Goal: Task Accomplishment & Management: Complete application form

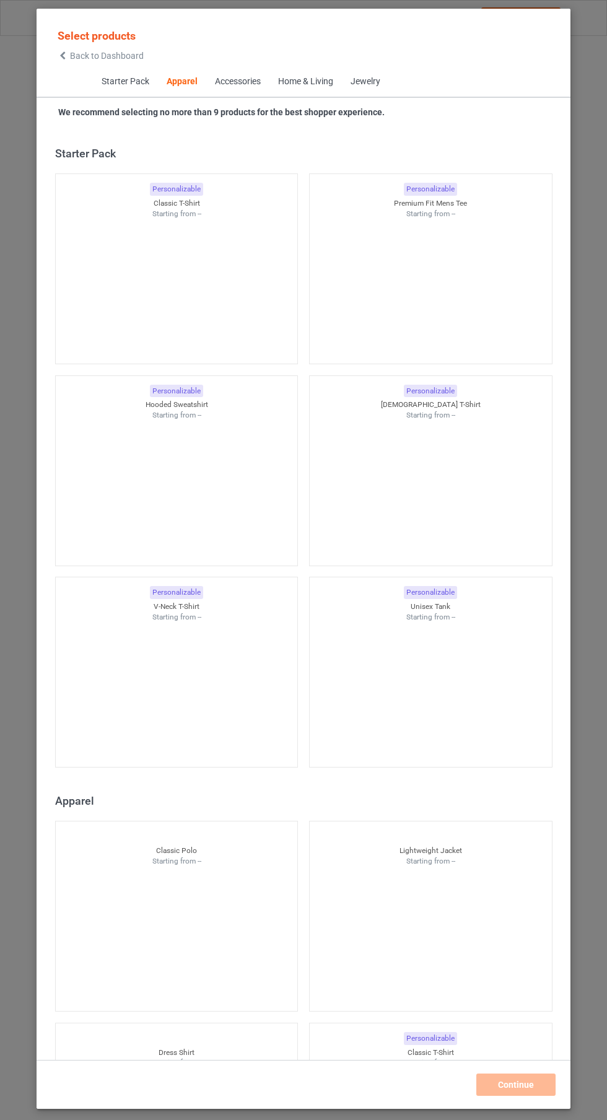
scroll to position [663, 0]
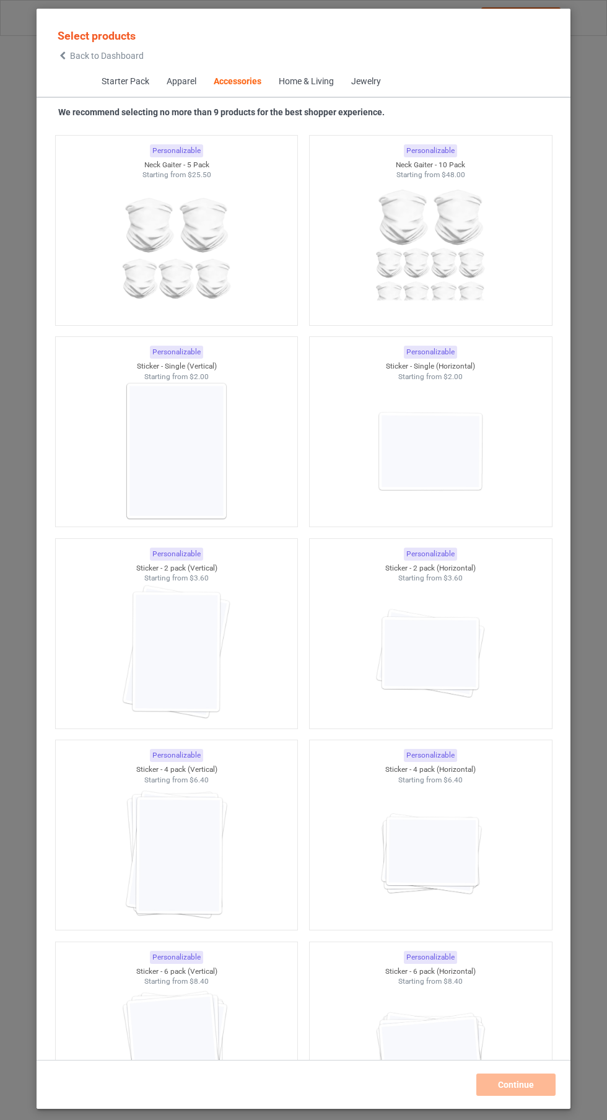
scroll to position [7988, 0]
click at [478, 467] on img at bounding box center [430, 449] width 111 height 139
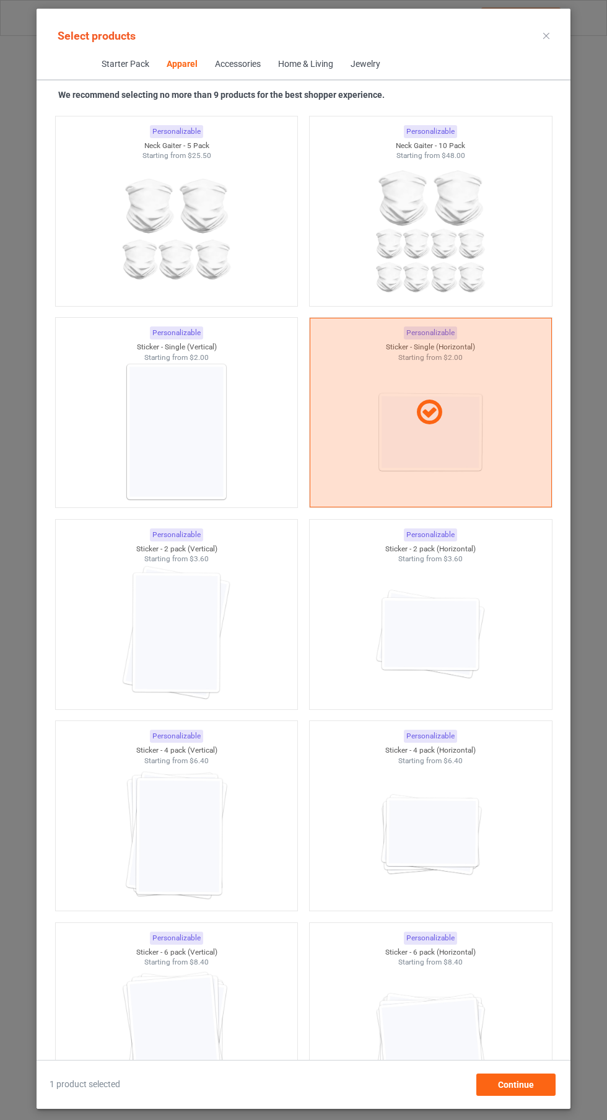
click at [477, 859] on img at bounding box center [430, 835] width 111 height 139
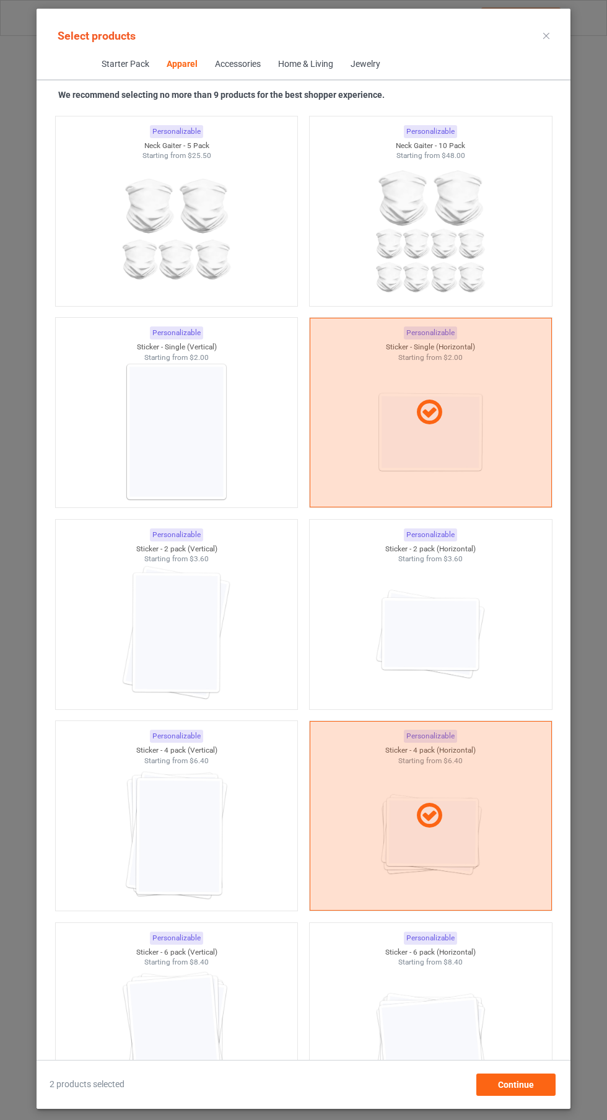
click at [546, 35] on icon at bounding box center [546, 36] width 6 height 6
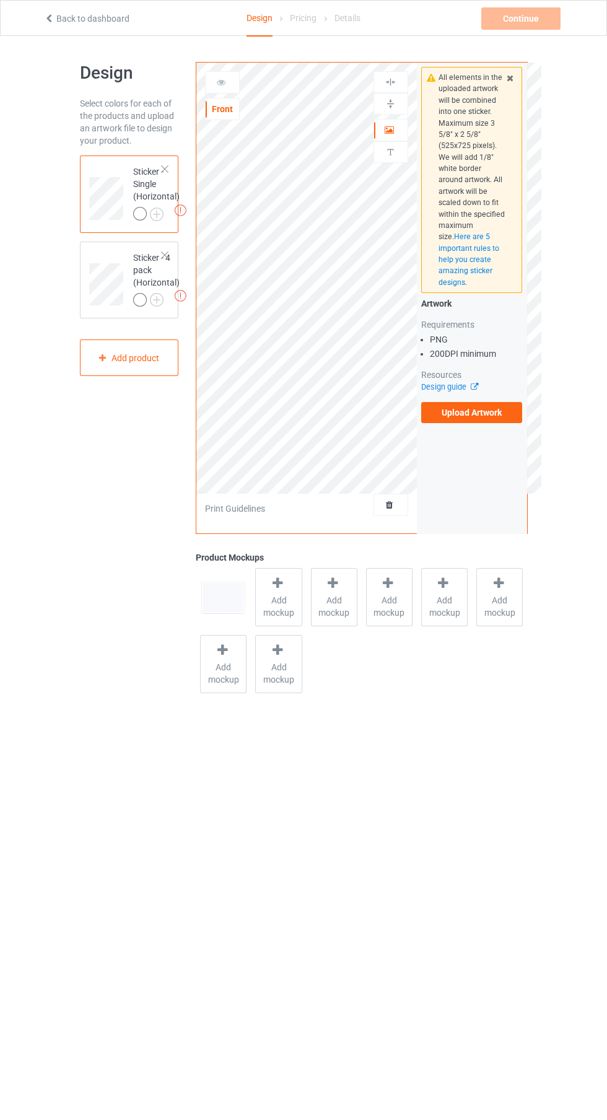
click at [509, 419] on label "Upload Artwork" at bounding box center [472, 412] width 102 height 21
click at [0, 0] on input "Upload Artwork" at bounding box center [0, 0] width 0 height 0
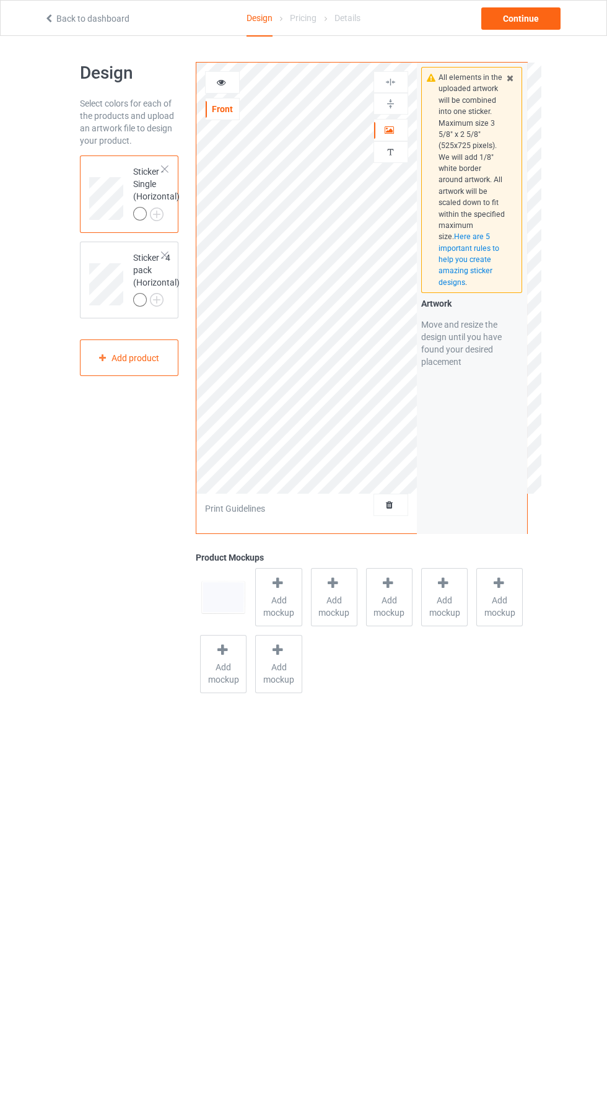
click at [346, 604] on span "Add mockup" at bounding box center [334, 606] width 45 height 25
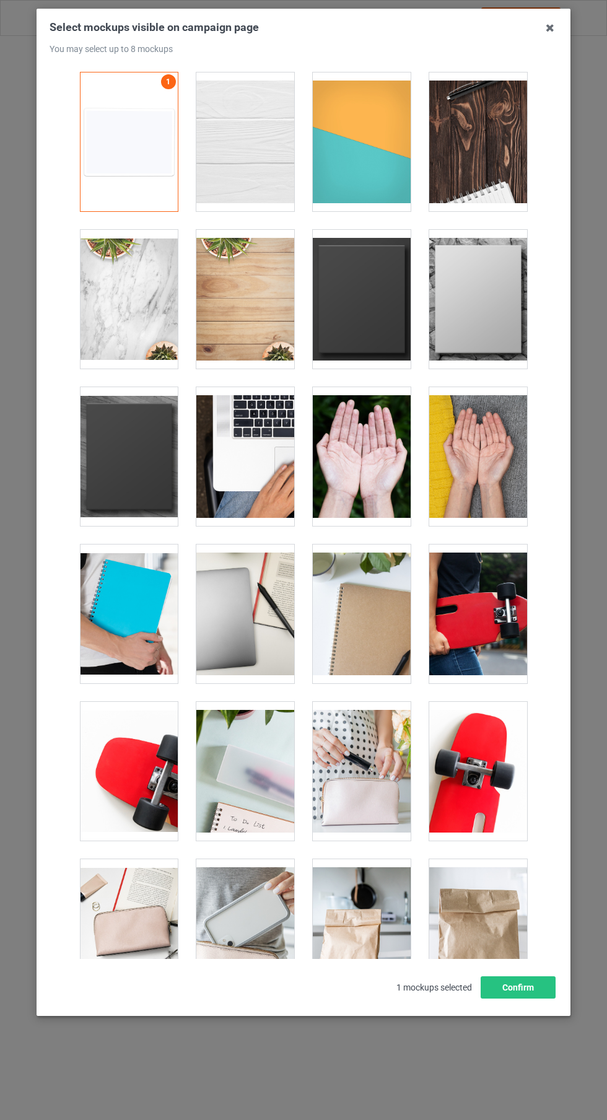
click at [394, 460] on div at bounding box center [362, 456] width 98 height 139
click at [242, 444] on div at bounding box center [245, 456] width 98 height 139
click at [460, 142] on div at bounding box center [478, 141] width 98 height 139
click at [544, 14] on div "Select mockups visible on campaign page You may select up to 8 mockups 1 4 3 2 …" at bounding box center [304, 512] width 534 height 1007
click at [552, 30] on icon at bounding box center [550, 28] width 20 height 20
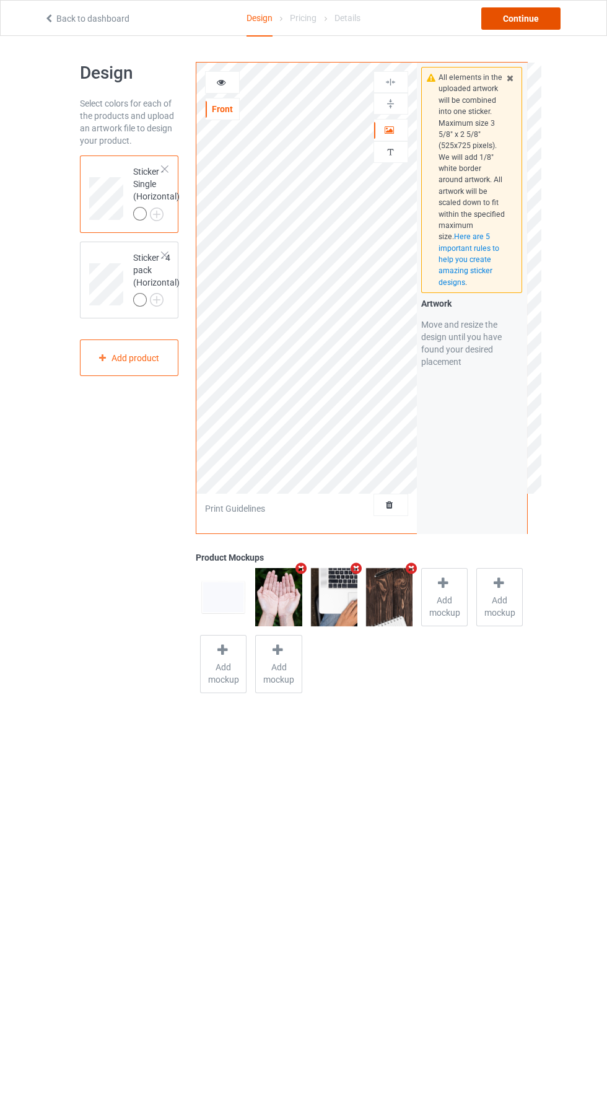
click at [537, 14] on div "Continue" at bounding box center [520, 18] width 79 height 22
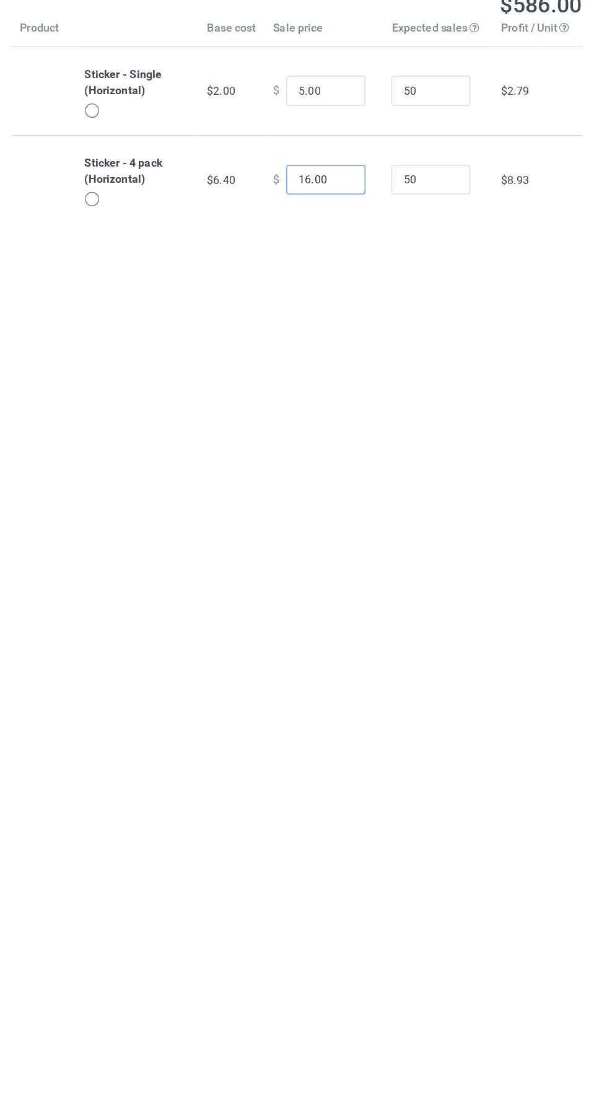
click at [308, 227] on input "16.00" at bounding box center [326, 227] width 62 height 24
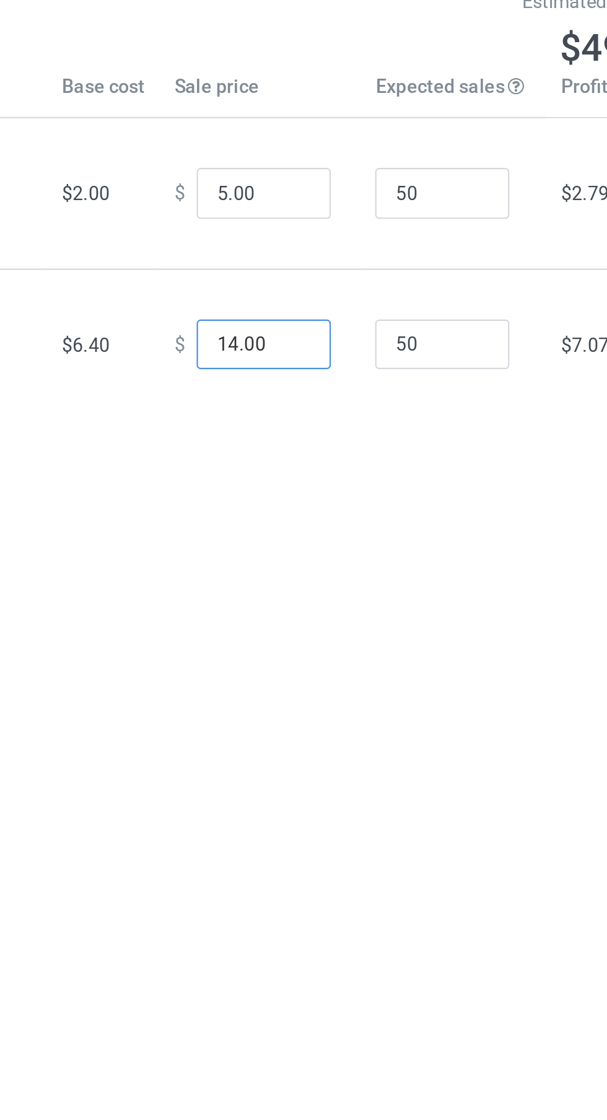
type input "14.00"
click at [337, 159] on input "5.00" at bounding box center [326, 157] width 62 height 24
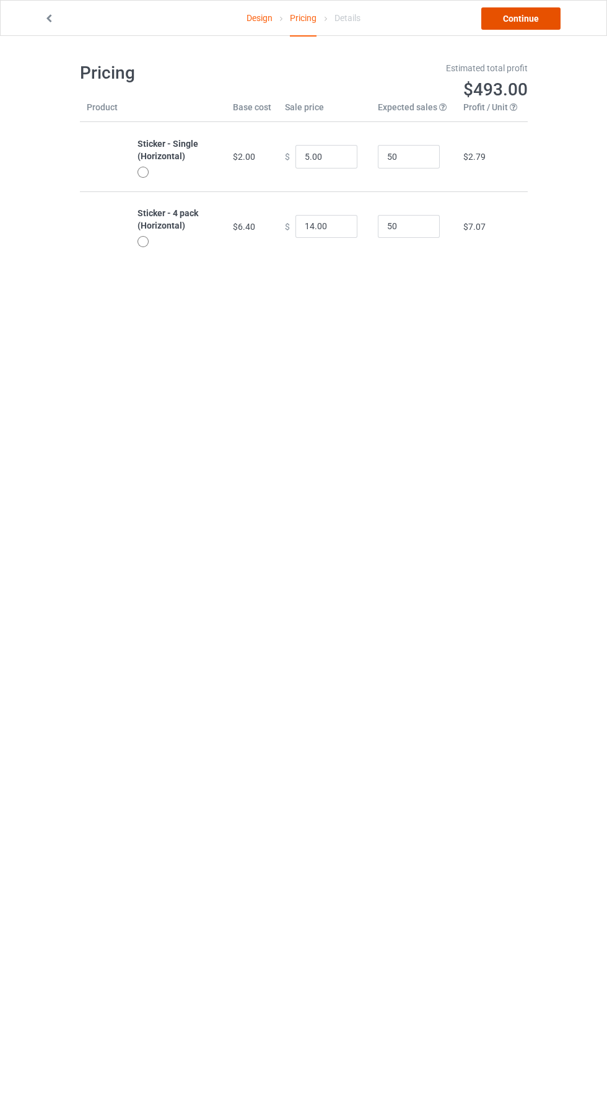
click at [553, 19] on link "Continue" at bounding box center [520, 18] width 79 height 22
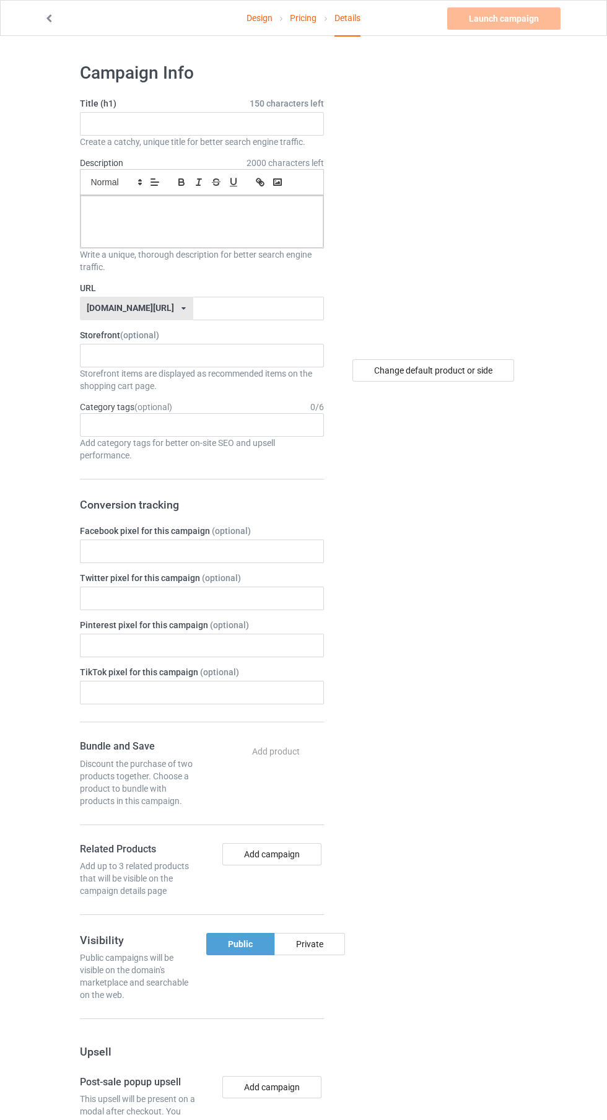
click at [119, 162] on label "Description 2000 characters left" at bounding box center [101, 163] width 43 height 10
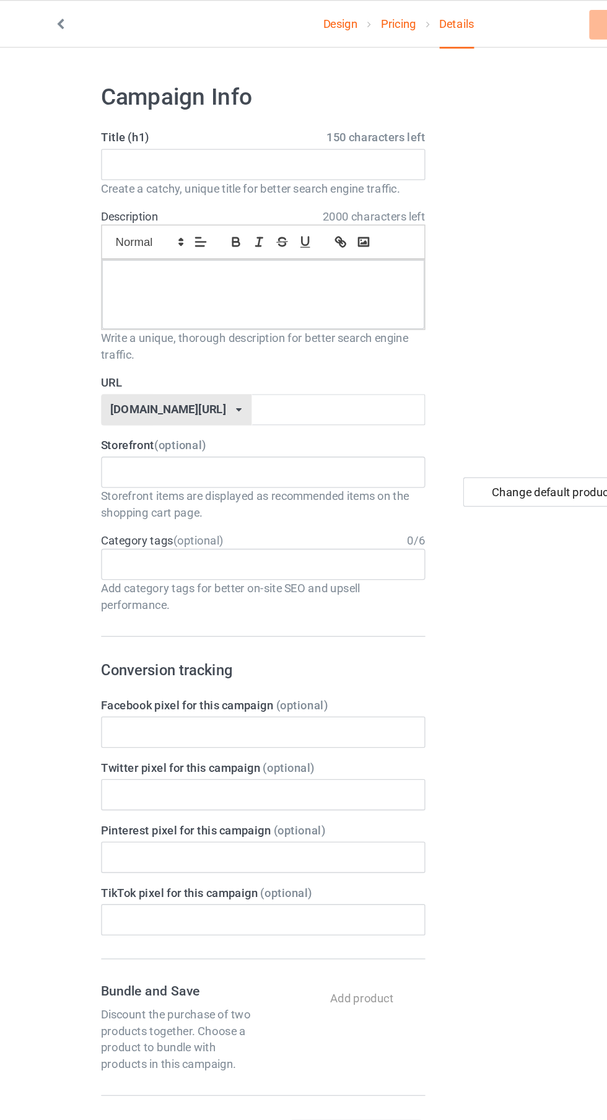
click at [257, 17] on link "Design" at bounding box center [260, 18] width 26 height 35
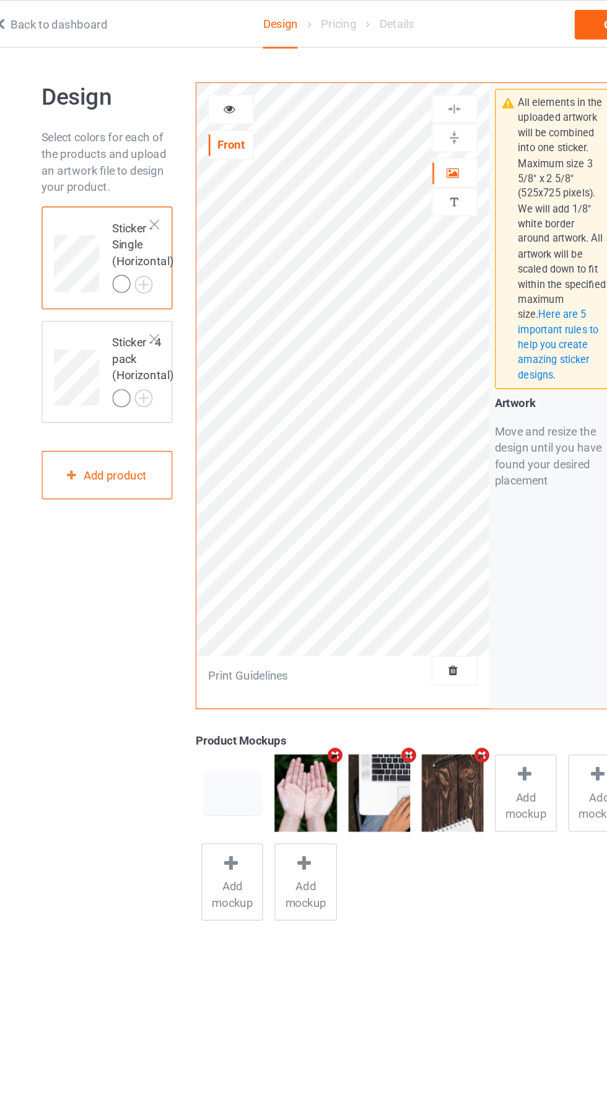
click at [386, 507] on icon at bounding box center [390, 503] width 11 height 9
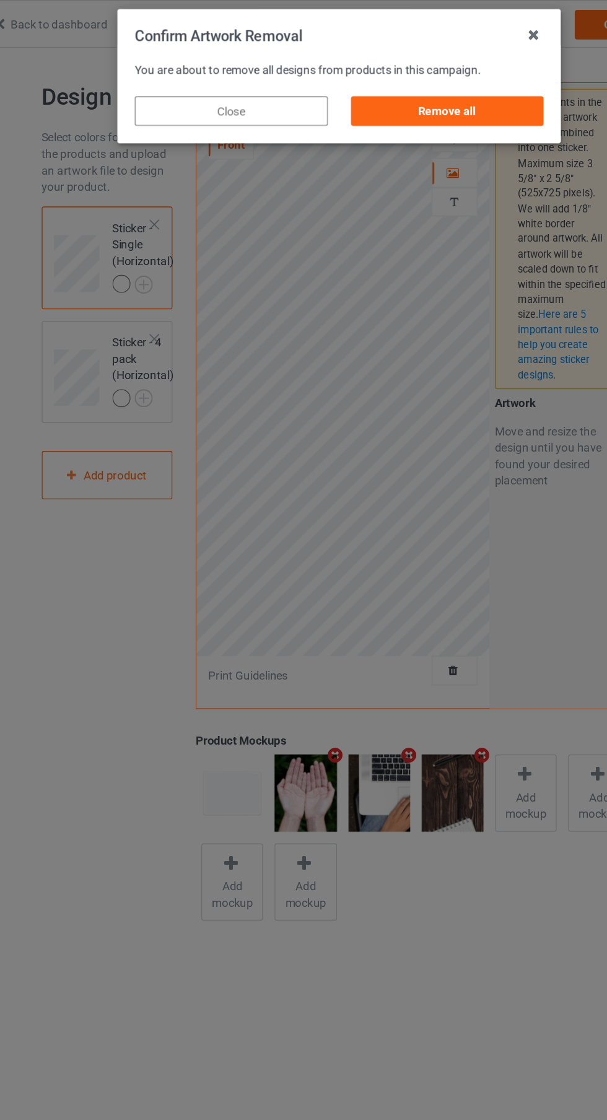
click at [370, 79] on div "Remove all" at bounding box center [385, 83] width 146 height 22
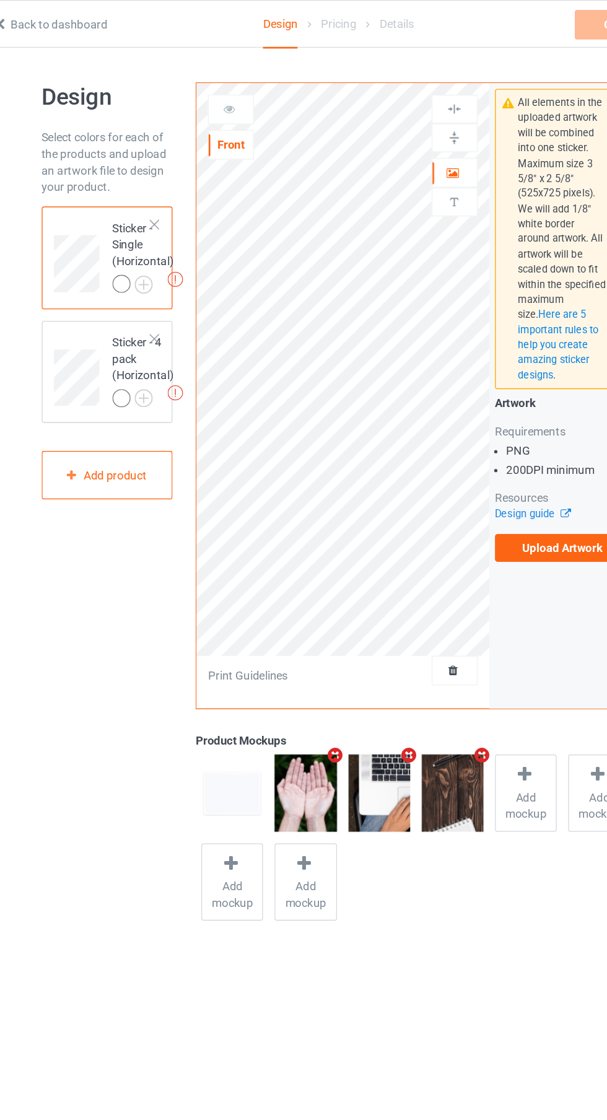
click at [467, 416] on label "Upload Artwork" at bounding box center [472, 412] width 102 height 21
click at [0, 0] on input "Upload Artwork" at bounding box center [0, 0] width 0 height 0
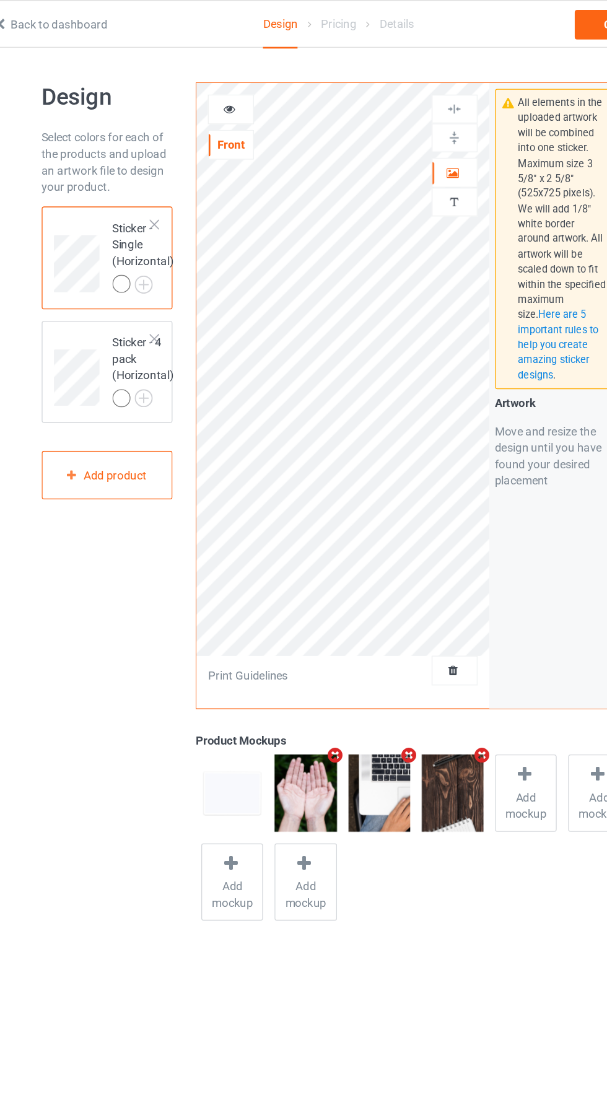
click at [214, 81] on div at bounding box center [222, 82] width 33 height 12
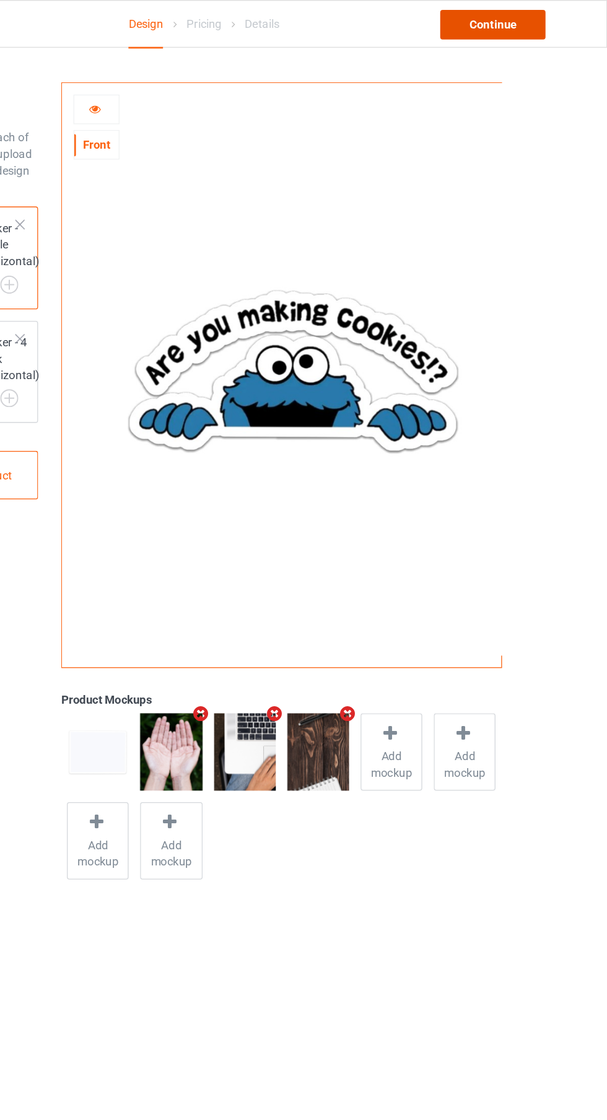
click at [510, 19] on div "Continue" at bounding box center [520, 18] width 79 height 22
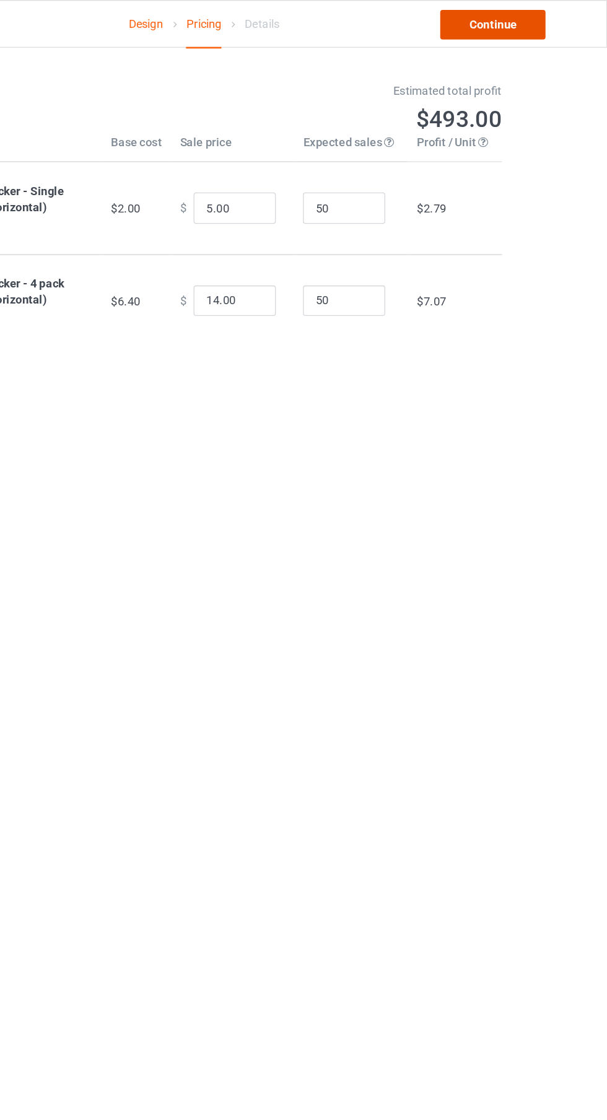
click at [495, 29] on link "Continue" at bounding box center [520, 18] width 79 height 22
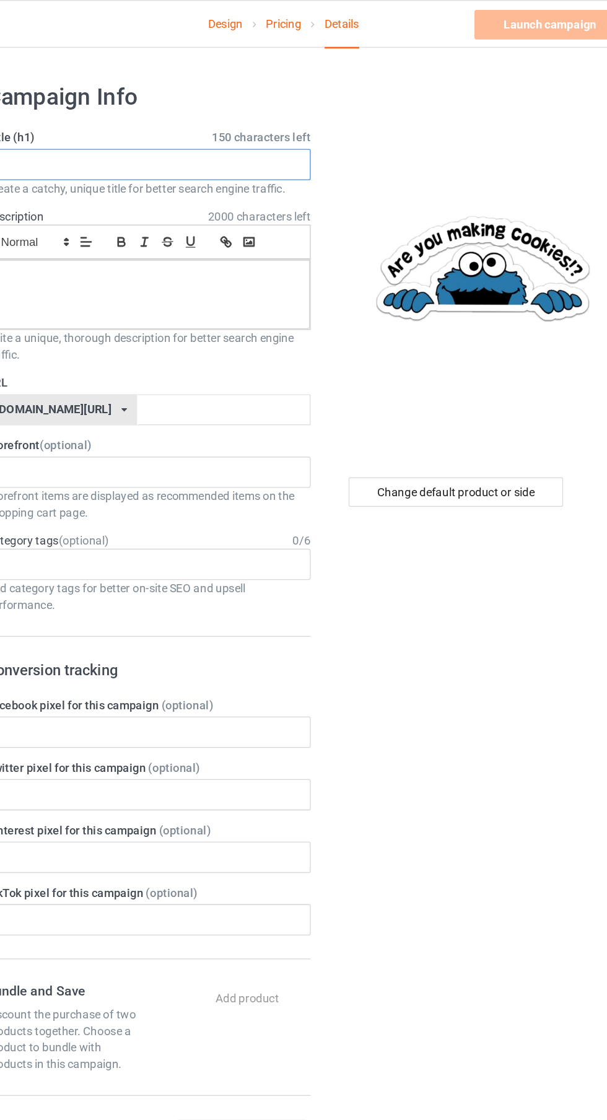
click at [162, 128] on input "text" at bounding box center [202, 124] width 244 height 24
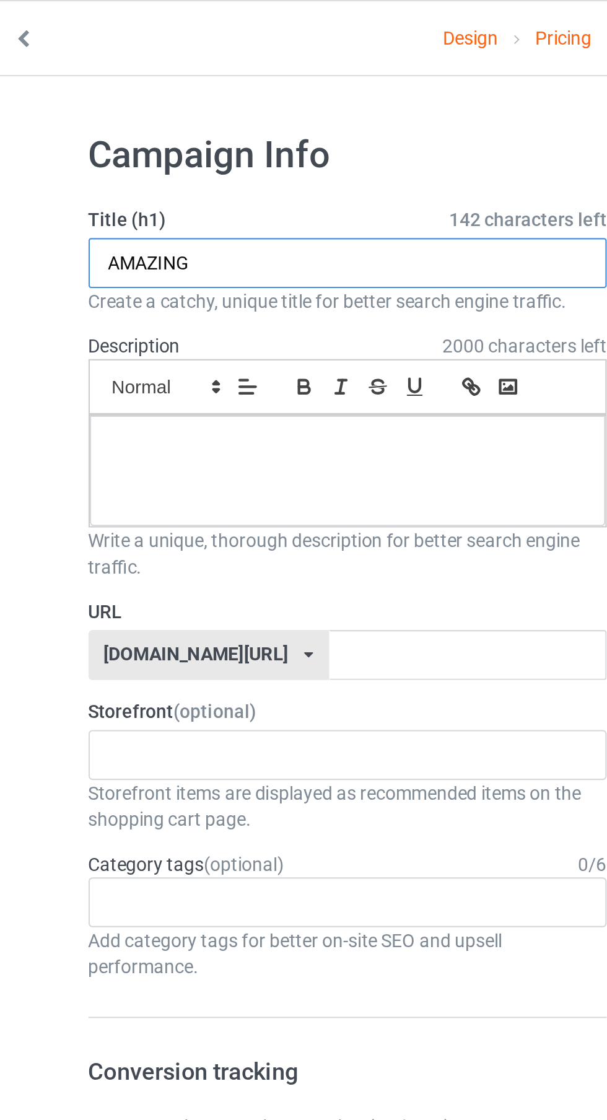
type input "AMAZING"
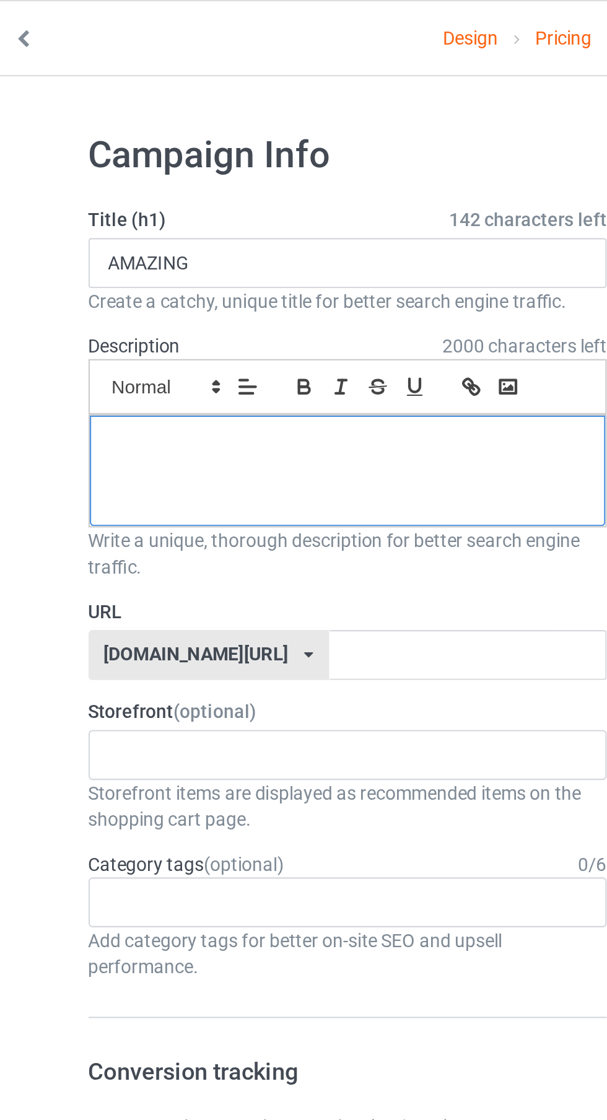
click at [102, 226] on div at bounding box center [202, 222] width 243 height 52
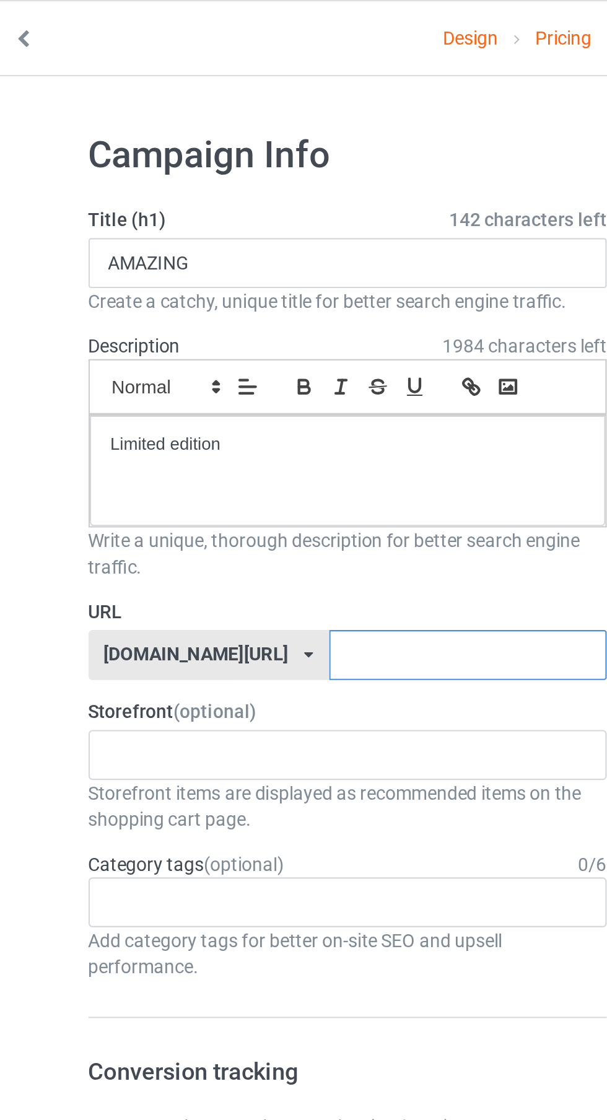
click at [235, 305] on input "text" at bounding box center [258, 309] width 131 height 24
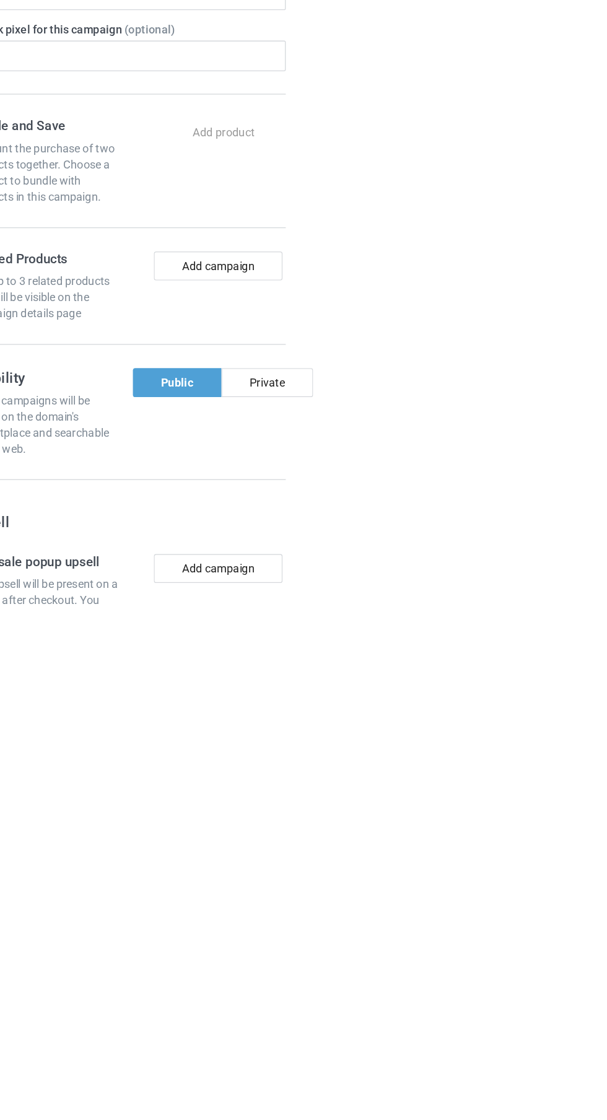
type input "Cooki"
click at [326, 950] on div "Private" at bounding box center [309, 944] width 71 height 22
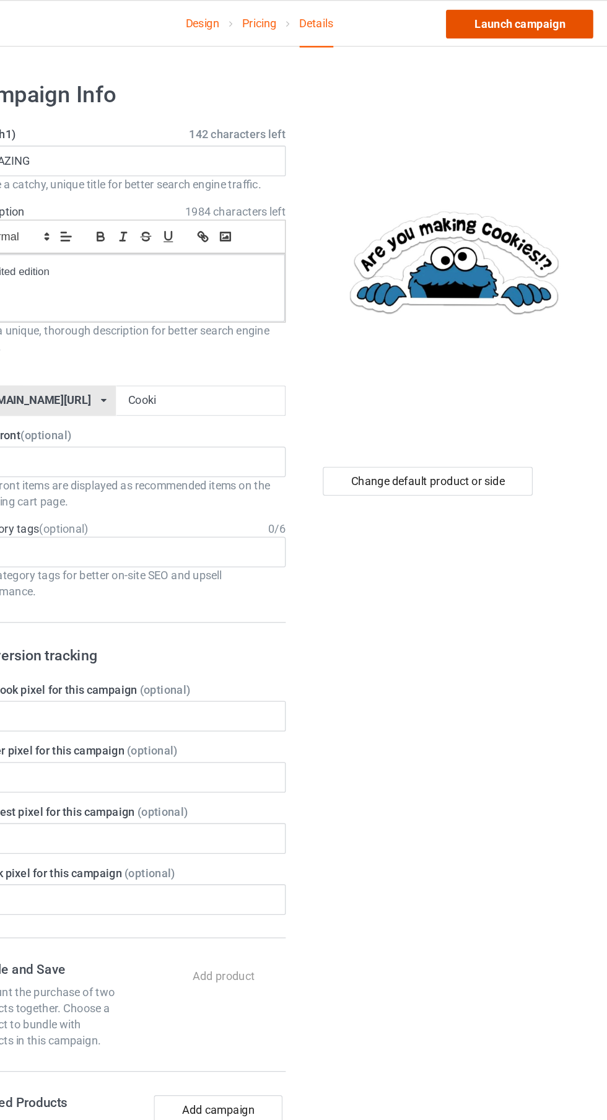
click at [486, 25] on link "Launch campaign" at bounding box center [503, 18] width 113 height 22
